Goal: Task Accomplishment & Management: Manage account settings

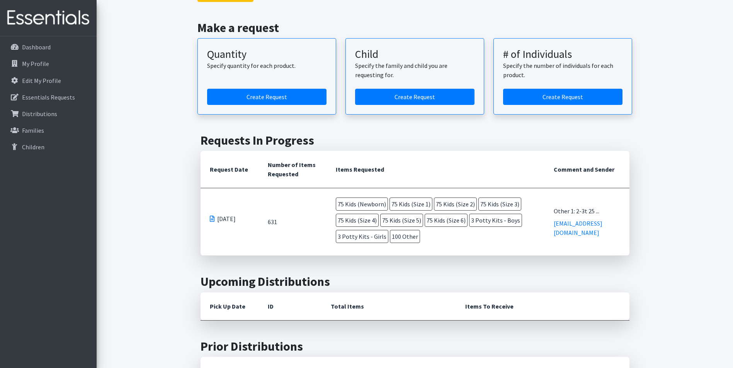
scroll to position [92, 0]
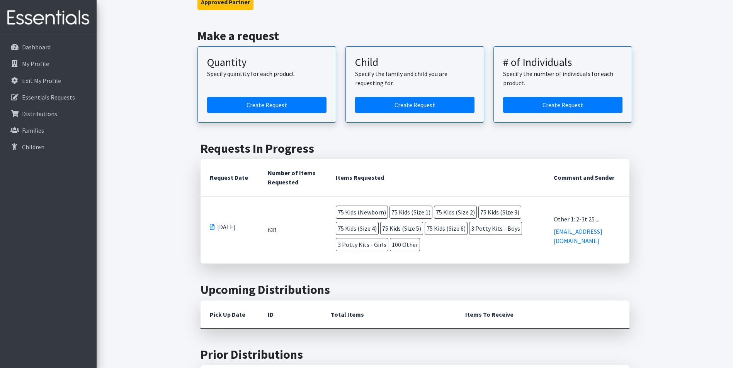
click at [210, 224] on span at bounding box center [212, 227] width 5 height 6
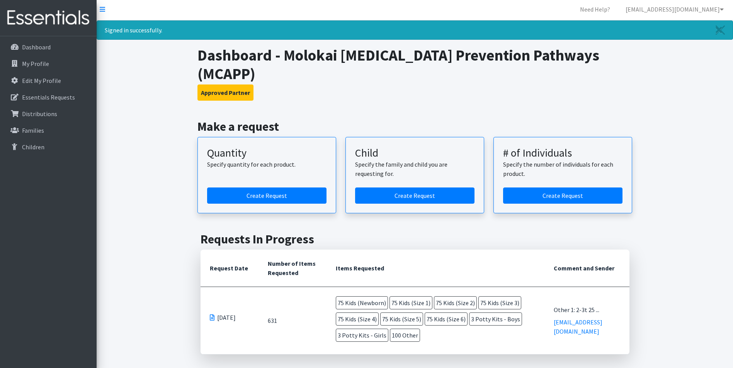
scroll to position [0, 0]
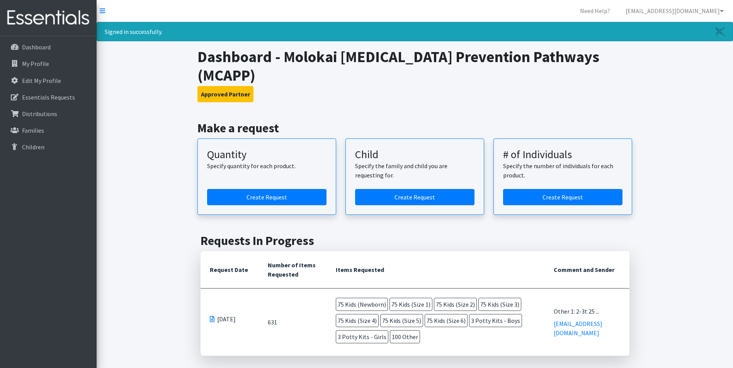
click at [657, 7] on link "[EMAIL_ADDRESS][DOMAIN_NAME]" at bounding box center [674, 10] width 110 height 15
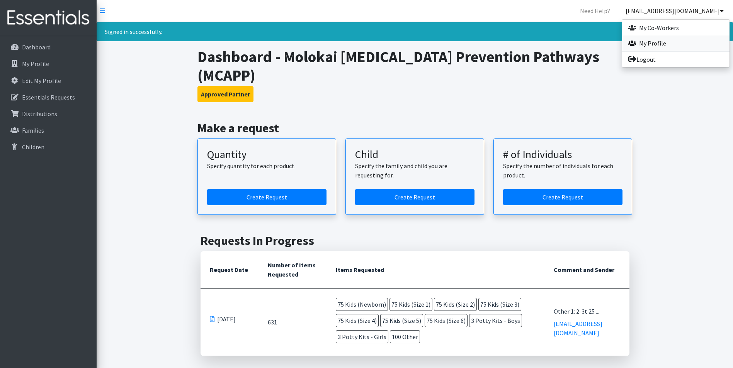
click at [647, 39] on link "My Profile" at bounding box center [675, 43] width 107 height 15
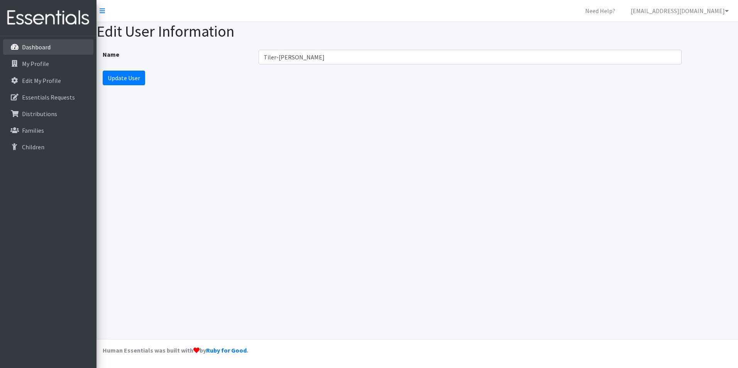
click at [42, 47] on p "Dashboard" at bounding box center [36, 47] width 29 height 8
